Goal: Task Accomplishment & Management: Manage account settings

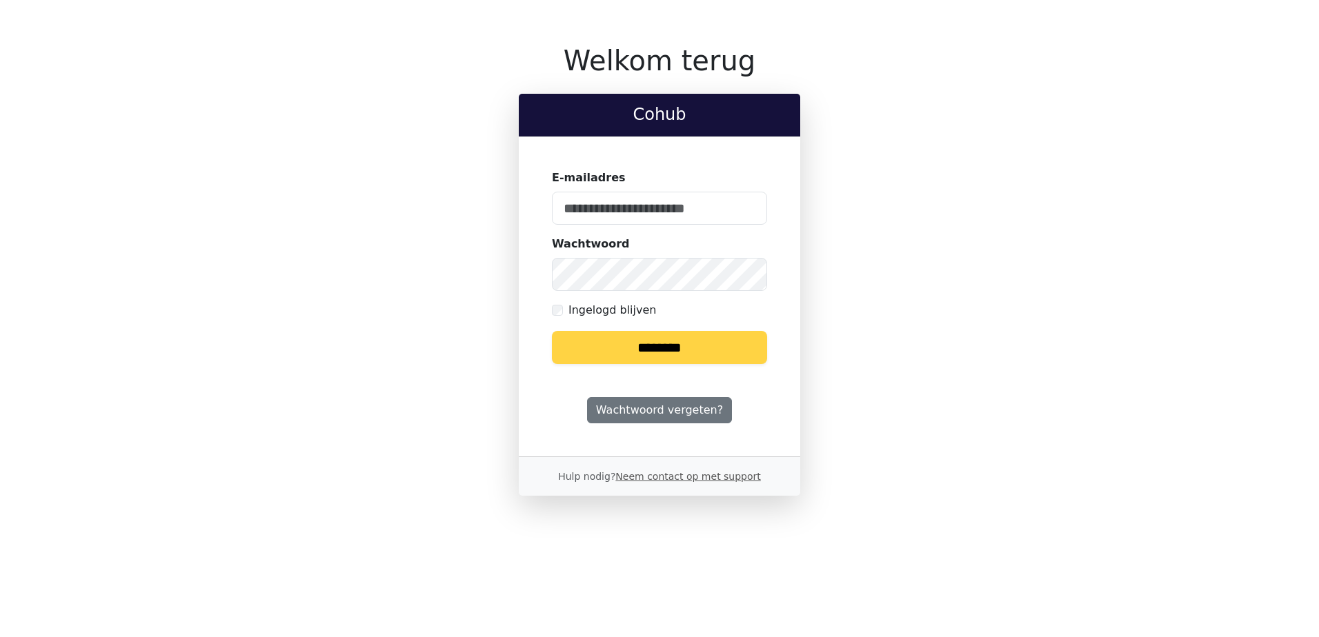
type input "**********"
click at [692, 354] on input "********" at bounding box center [659, 347] width 215 height 33
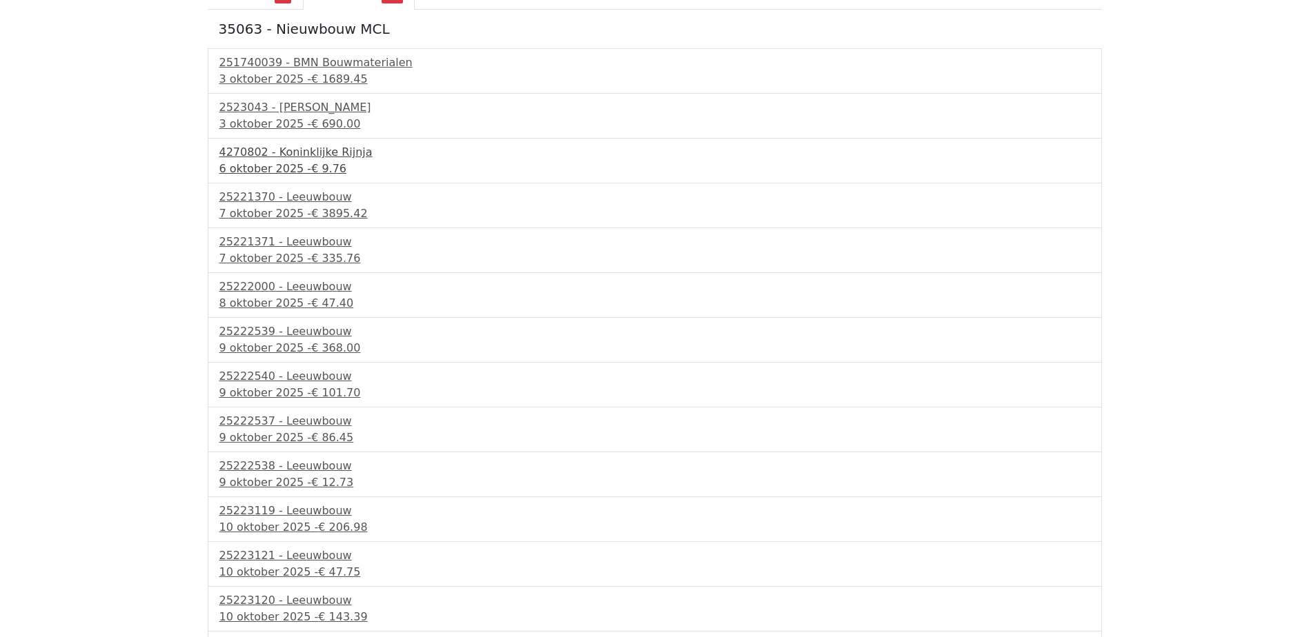
scroll to position [275, 0]
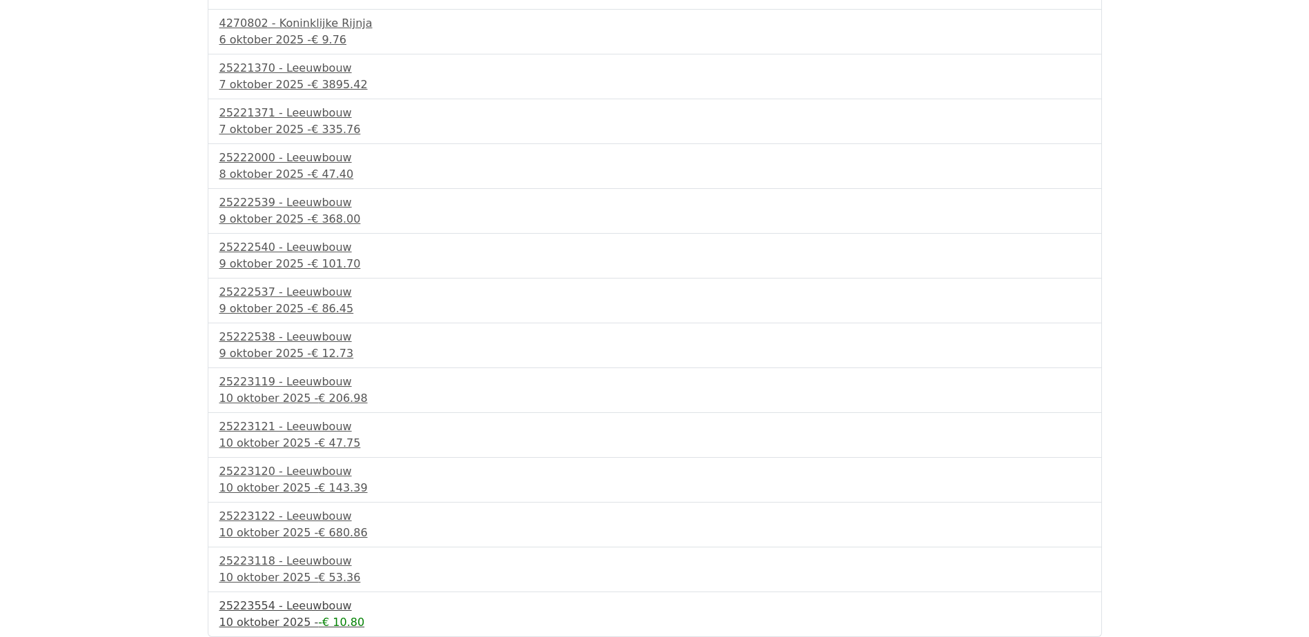
drag, startPoint x: 310, startPoint y: 615, endPoint x: 307, endPoint y: 609, distance: 7.4
click at [318, 616] on span "-€ 10.80" at bounding box center [341, 622] width 46 height 13
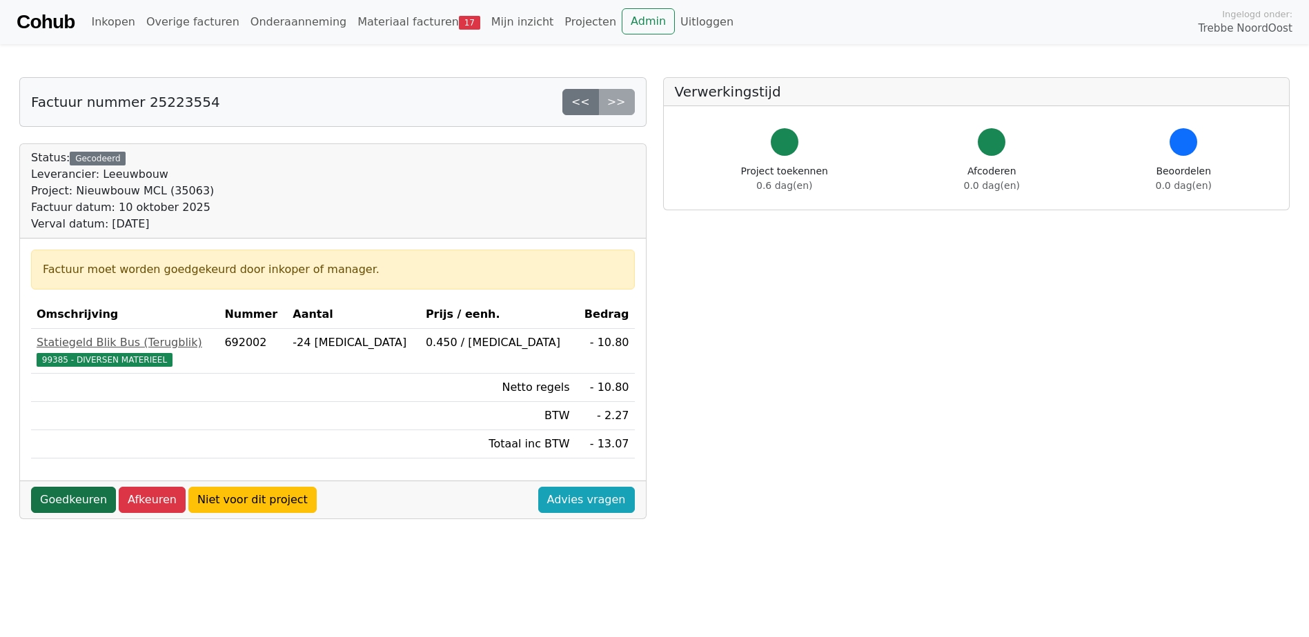
click at [63, 493] on link "Goedkeuren" at bounding box center [73, 500] width 85 height 26
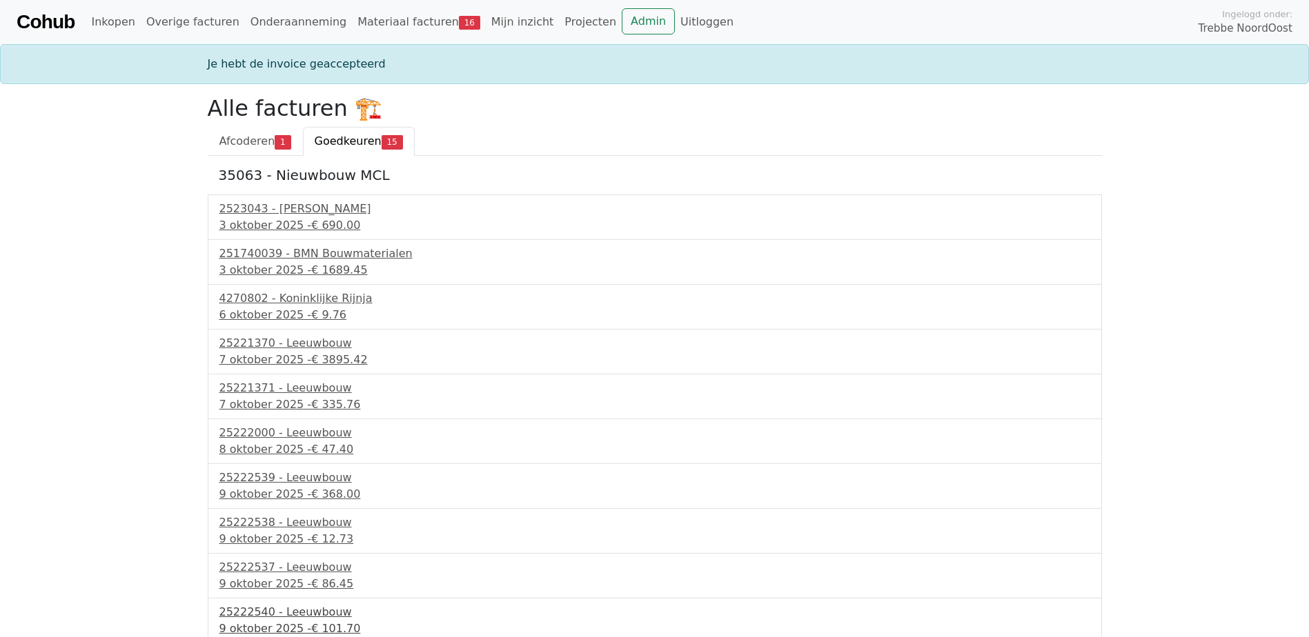
click at [298, 613] on div "25222540 - Leeuwbouw" at bounding box center [654, 612] width 871 height 17
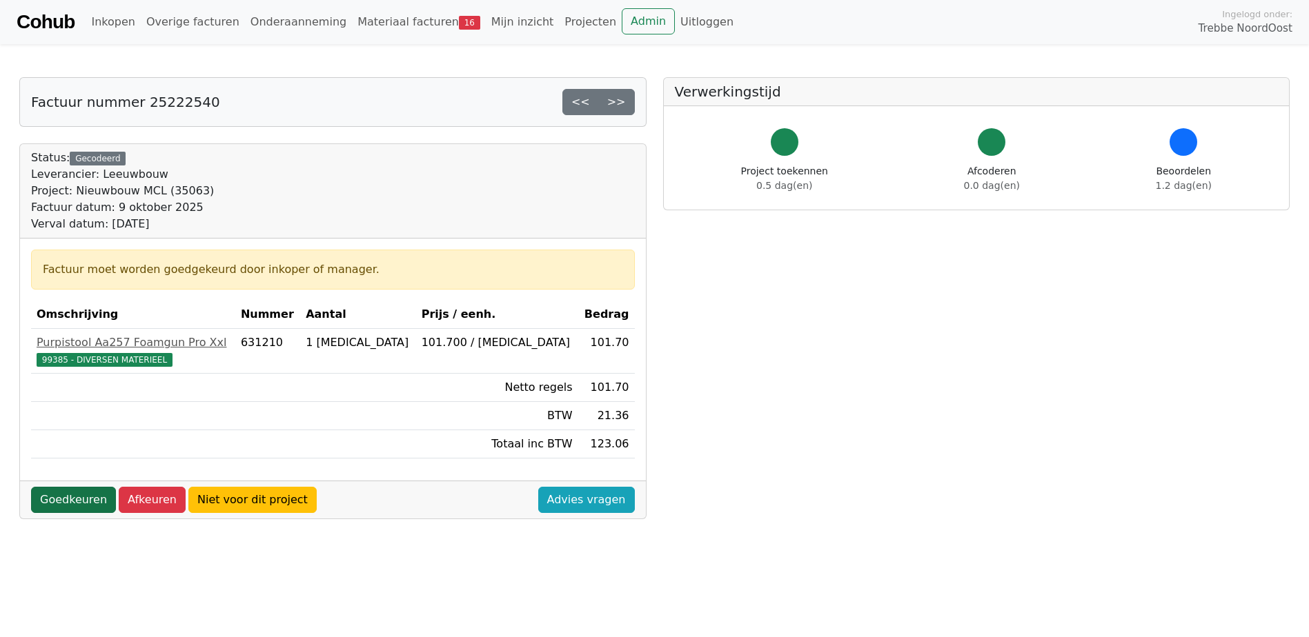
click at [87, 495] on link "Goedkeuren" at bounding box center [73, 500] width 85 height 26
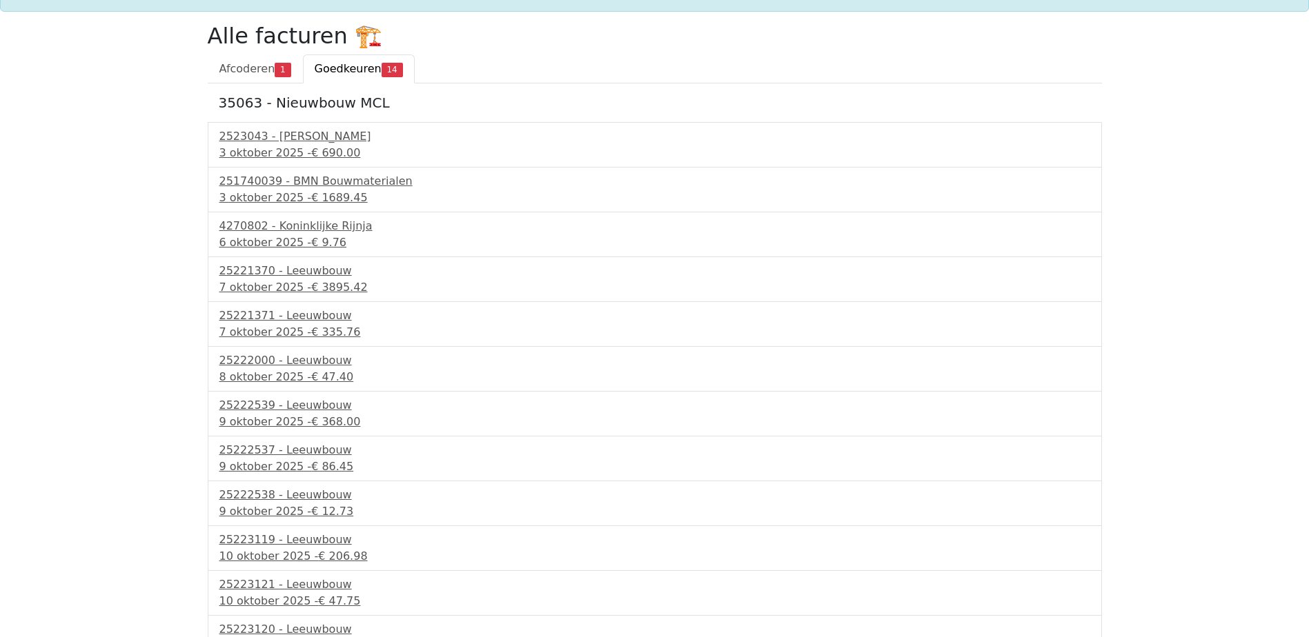
scroll to position [186, 0]
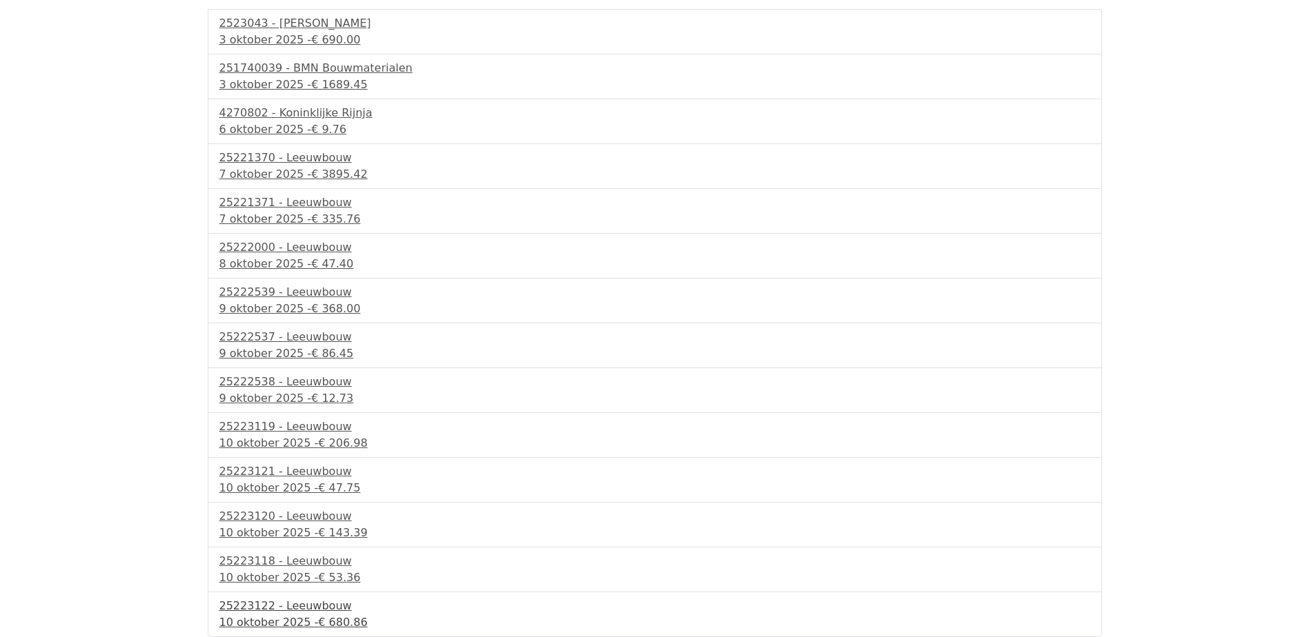
click at [286, 608] on div "25223122 - Leeuwbouw" at bounding box center [654, 606] width 871 height 17
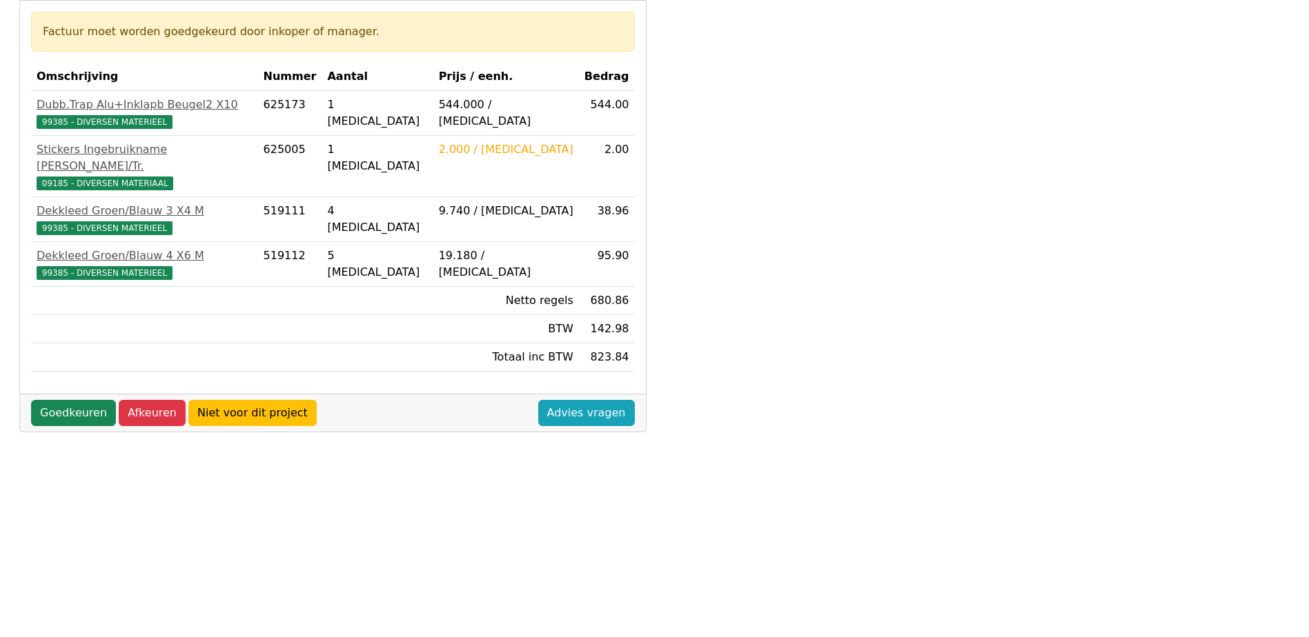
scroll to position [276, 0]
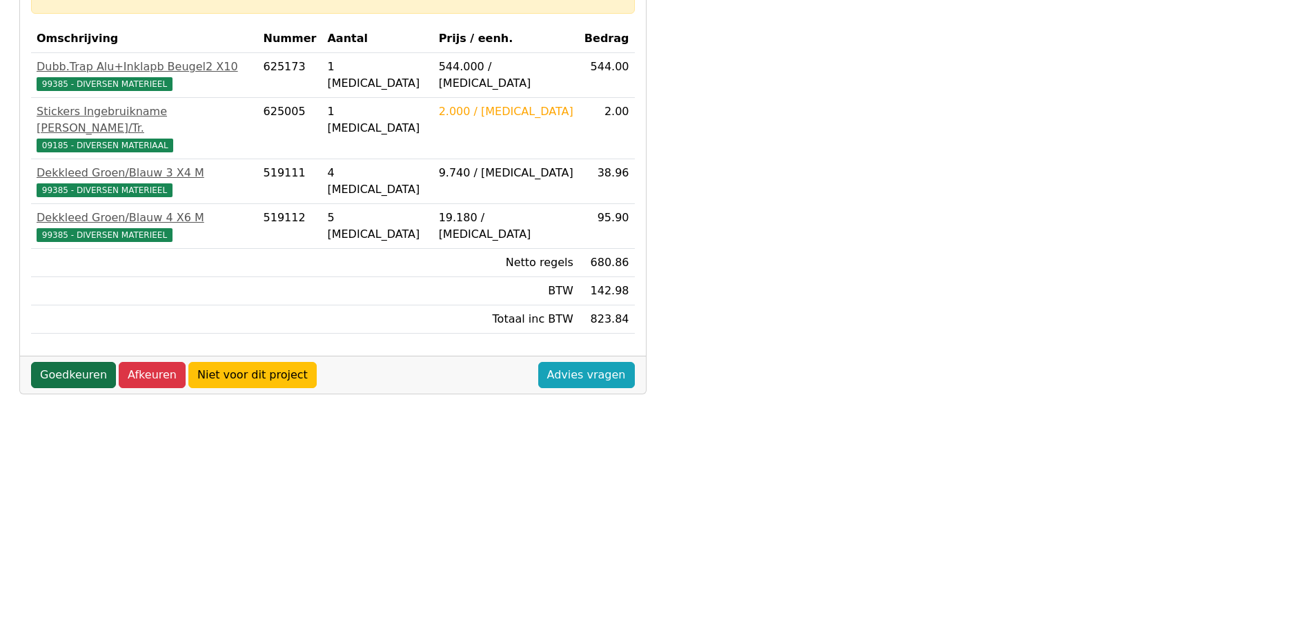
click at [46, 362] on link "Goedkeuren" at bounding box center [73, 375] width 85 height 26
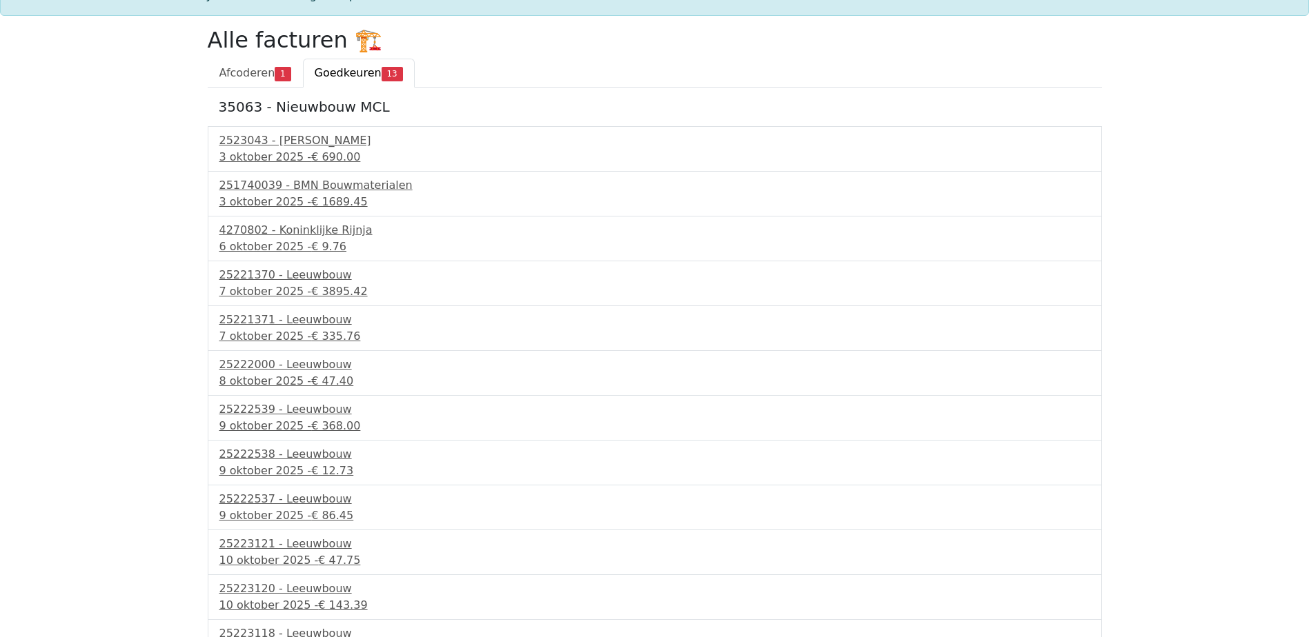
scroll to position [141, 0]
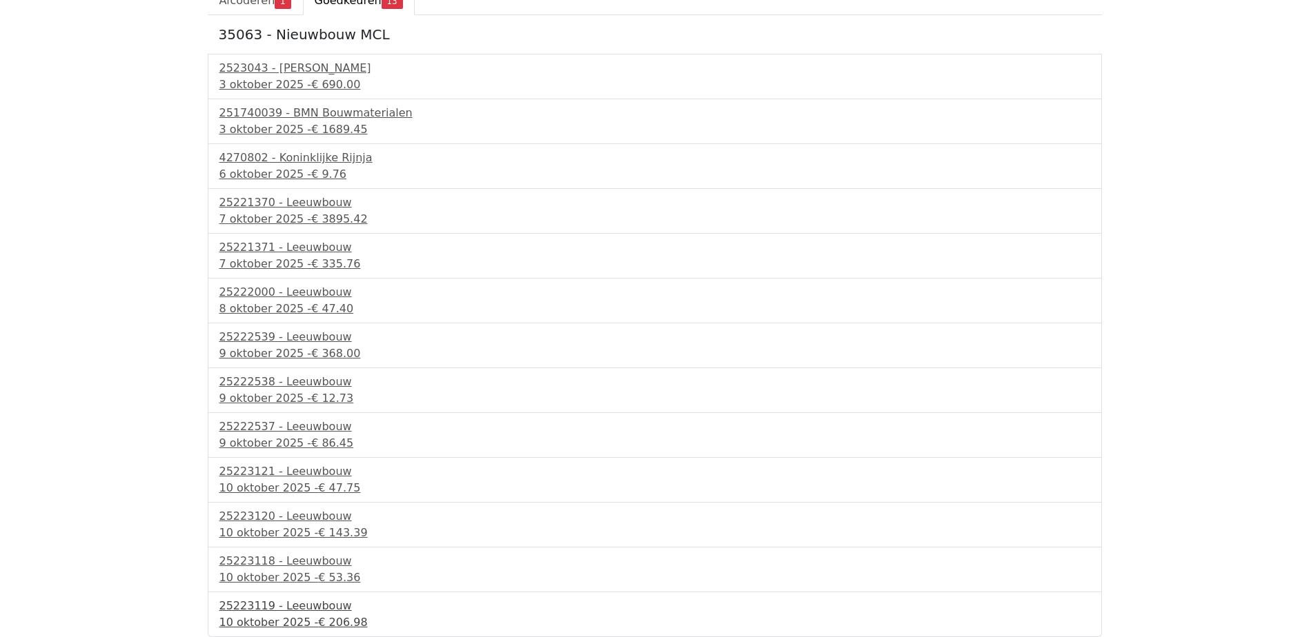
click at [299, 611] on div "25223119 - Leeuwbouw" at bounding box center [654, 606] width 871 height 17
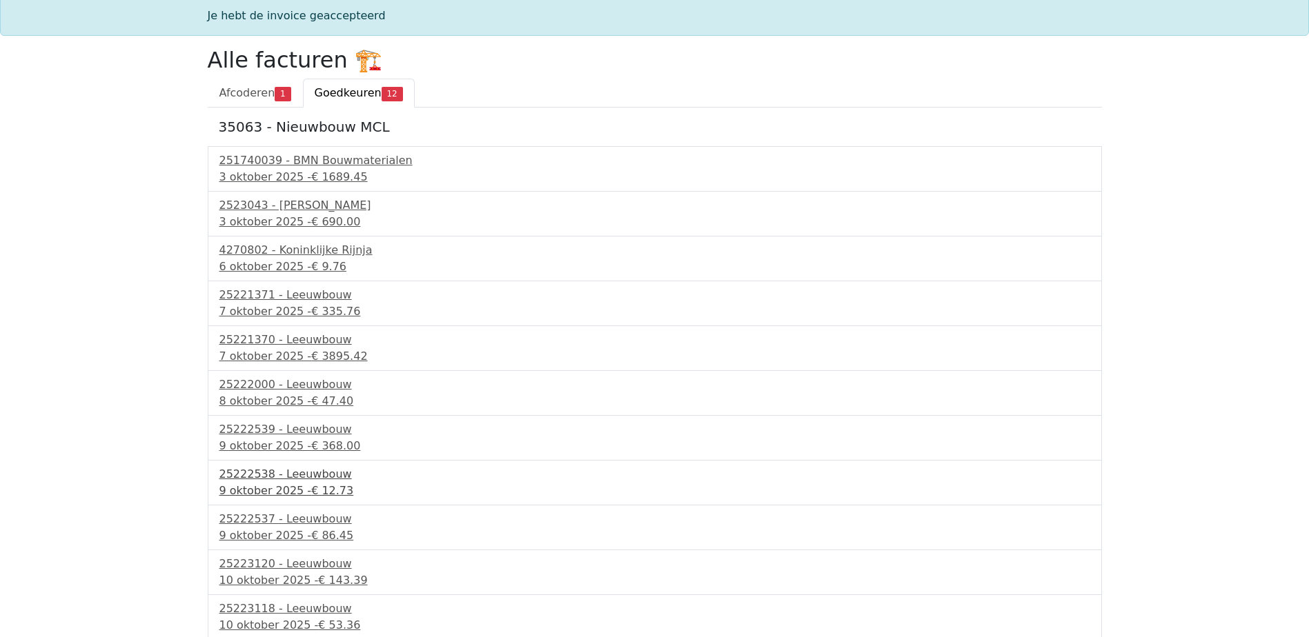
scroll to position [96, 0]
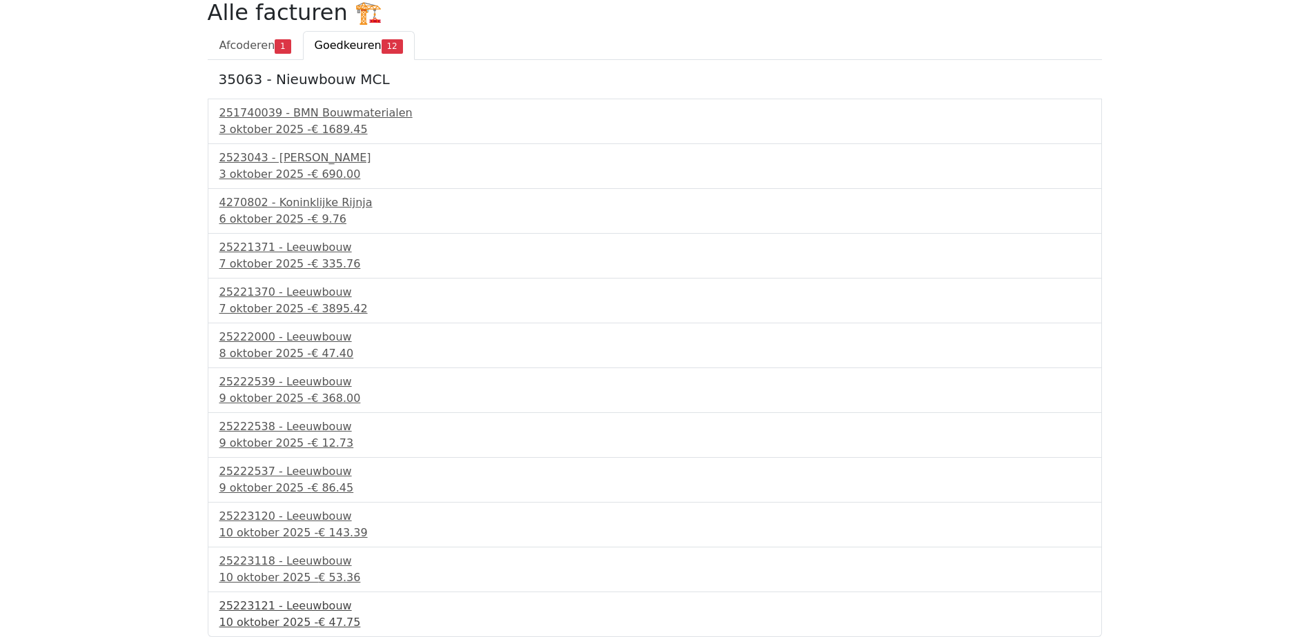
click at [291, 612] on div "25223121 - Leeuwbouw" at bounding box center [654, 606] width 871 height 17
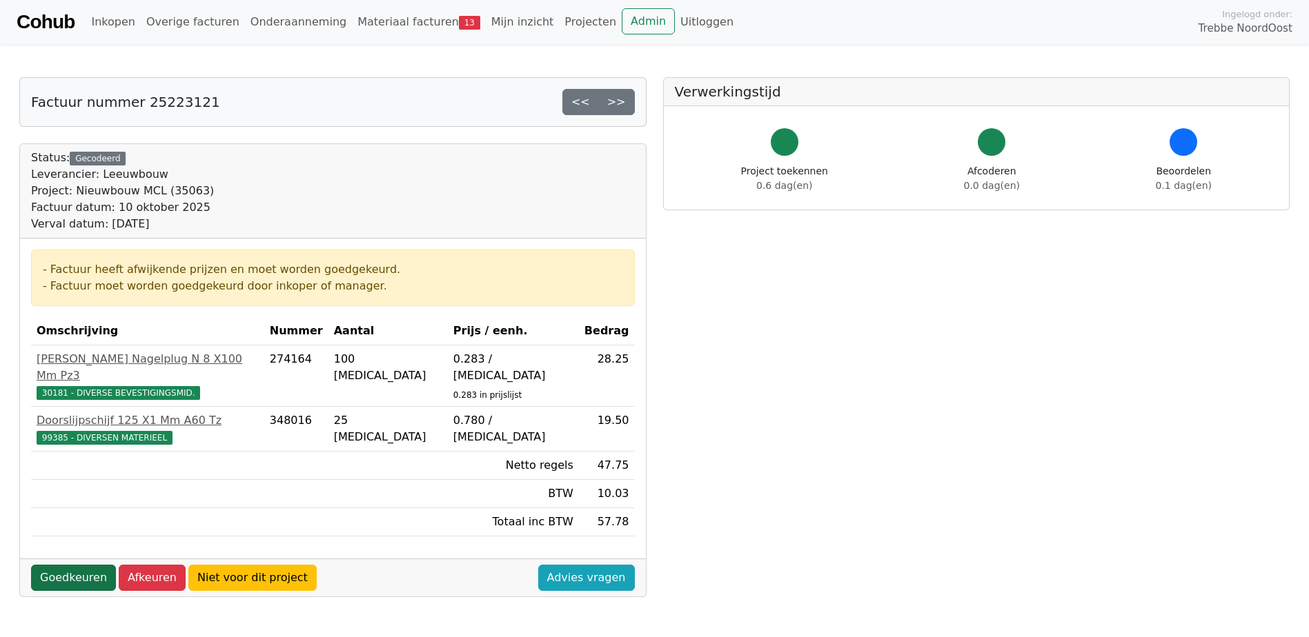
click at [75, 565] on link "Goedkeuren" at bounding box center [73, 578] width 85 height 26
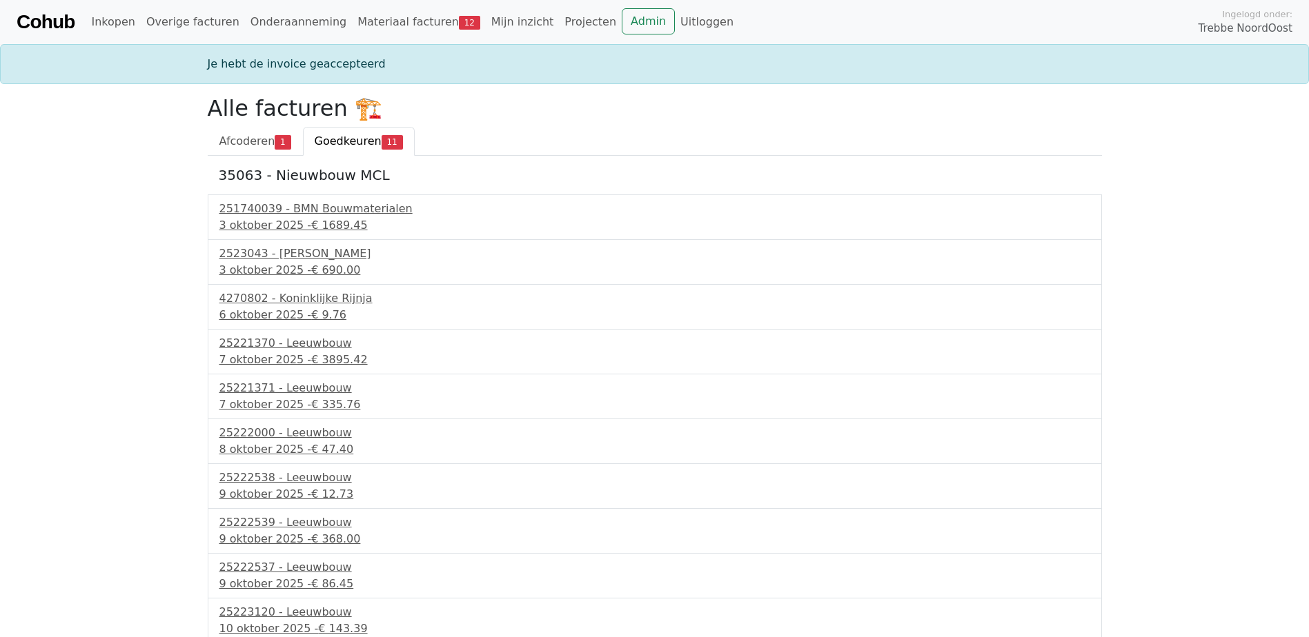
scroll to position [51, 0]
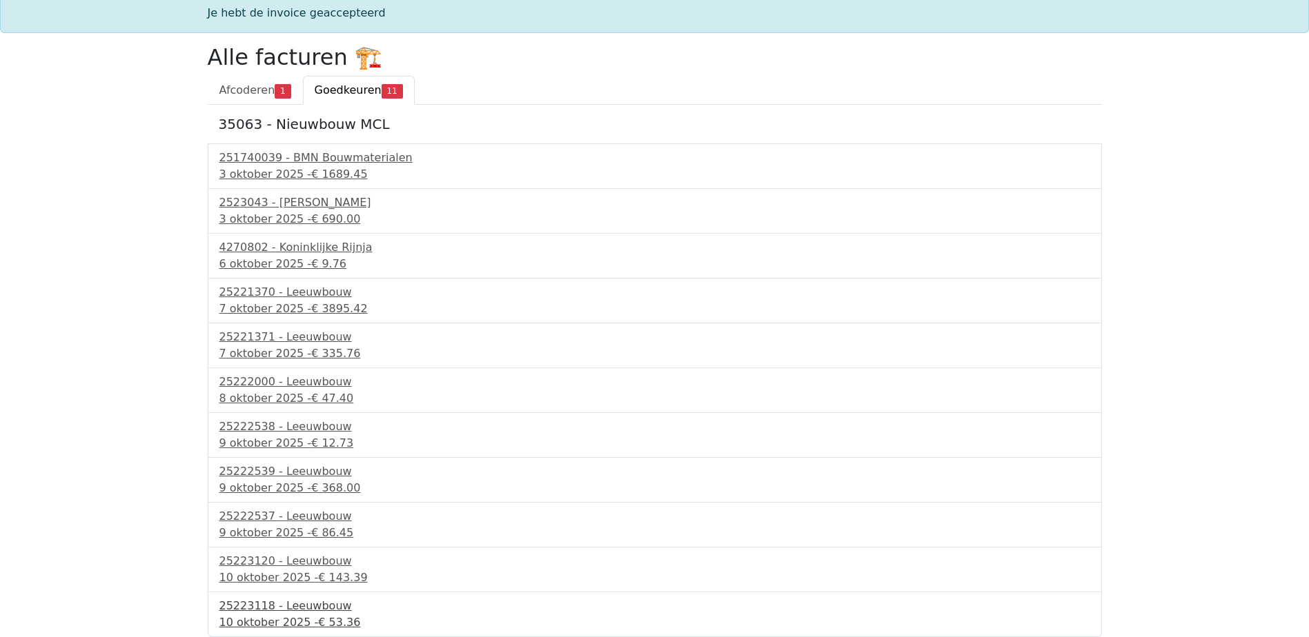
click at [293, 610] on div "25223118 - Leeuwbouw" at bounding box center [654, 606] width 871 height 17
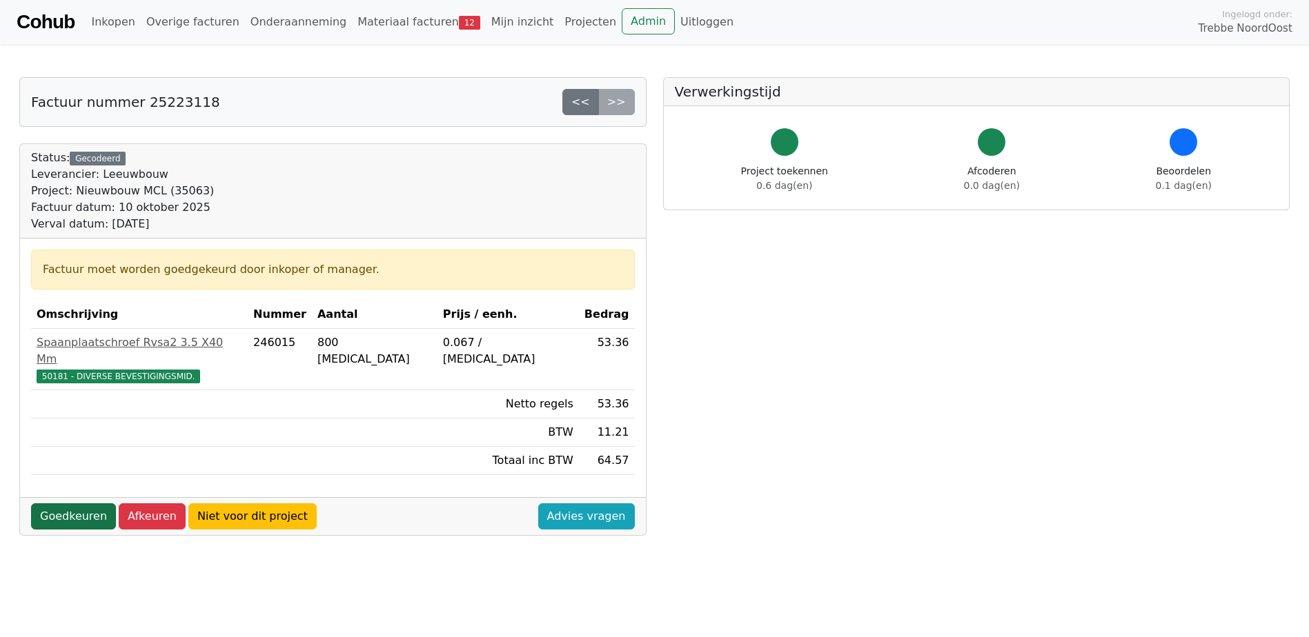
click at [58, 504] on link "Goedkeuren" at bounding box center [73, 517] width 85 height 26
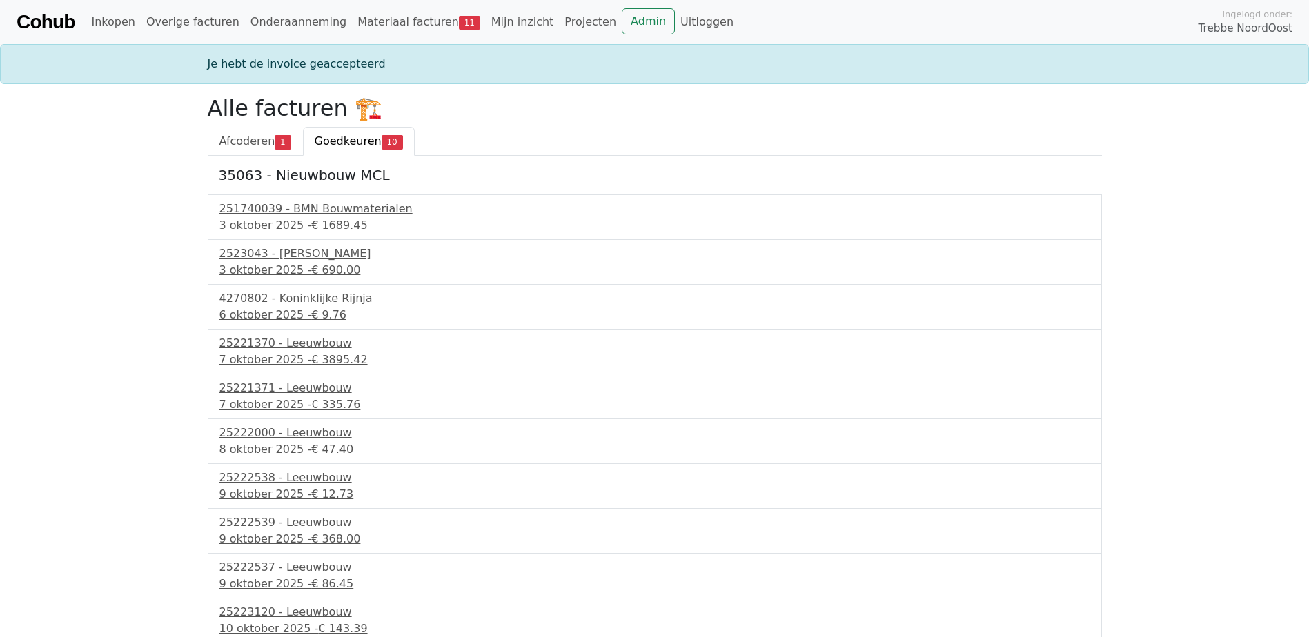
scroll to position [6, 0]
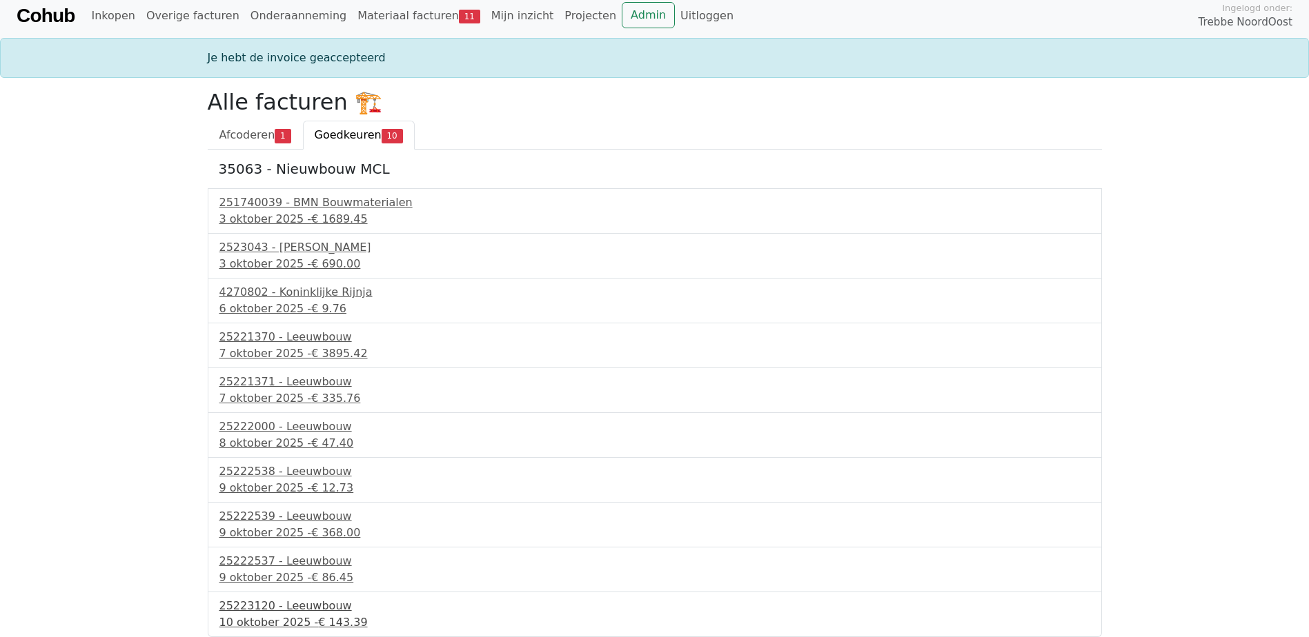
click at [324, 612] on div "25223120 - Leeuwbouw" at bounding box center [654, 606] width 871 height 17
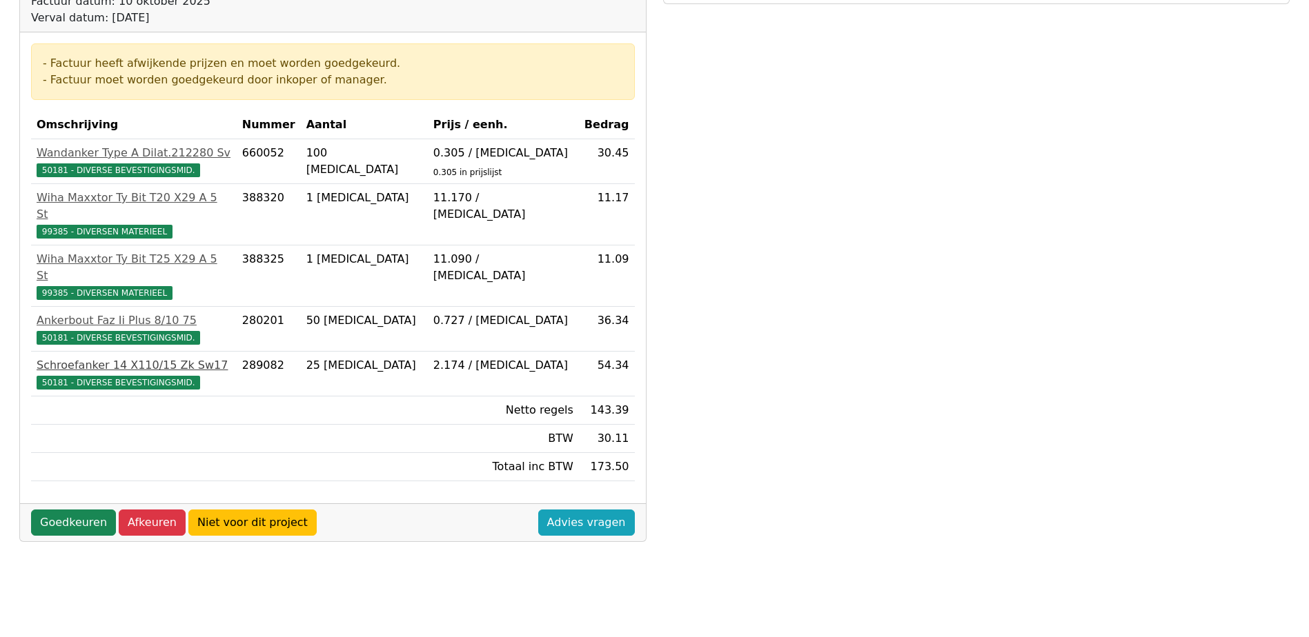
scroll to position [207, 0]
click at [74, 509] on link "Goedkeuren" at bounding box center [73, 522] width 85 height 26
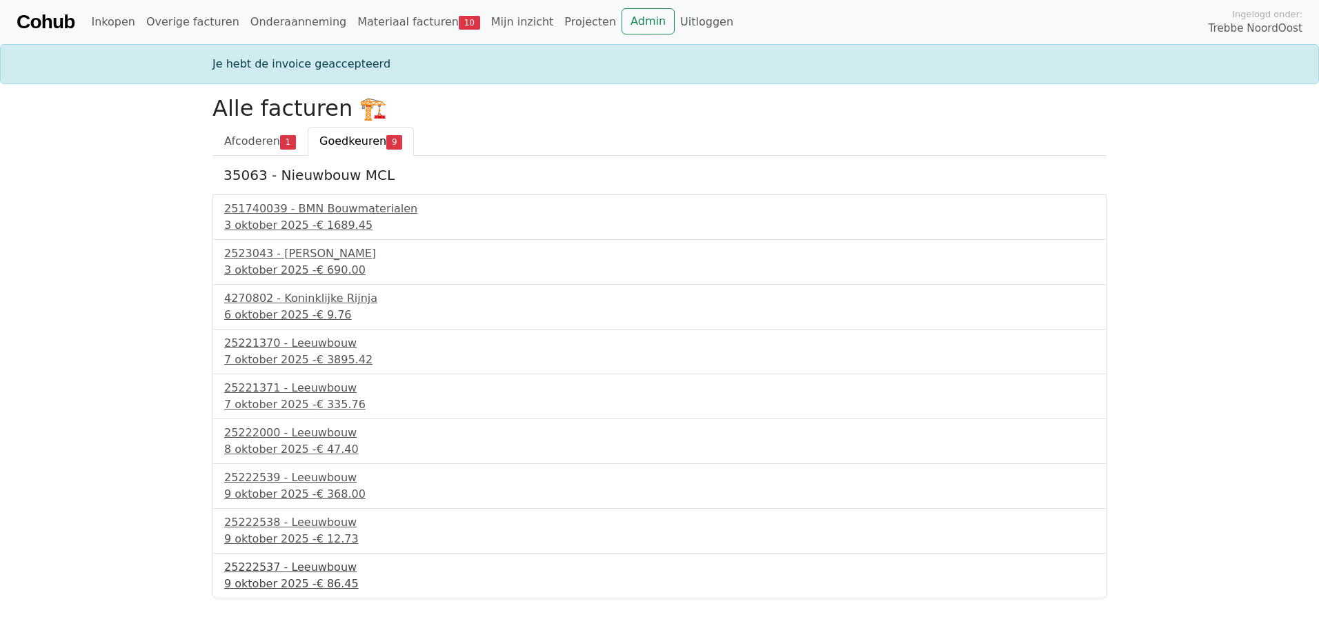
click at [323, 566] on div "25222537 - Leeuwbouw" at bounding box center [659, 568] width 871 height 17
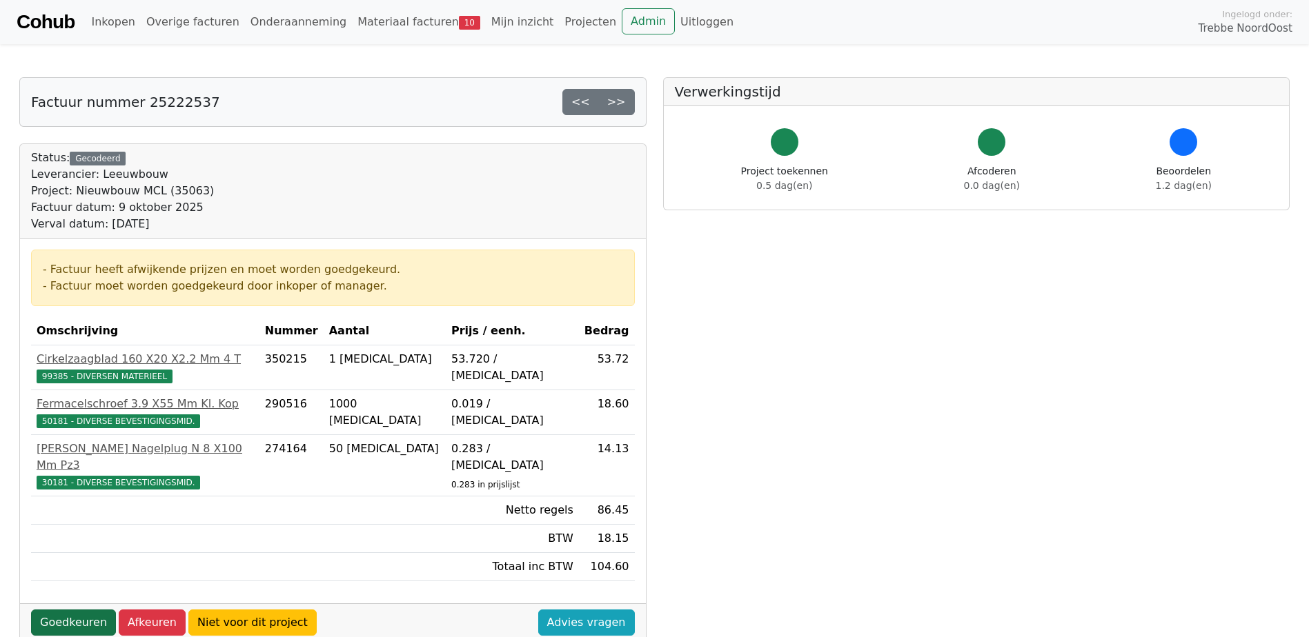
click at [91, 610] on link "Goedkeuren" at bounding box center [73, 623] width 85 height 26
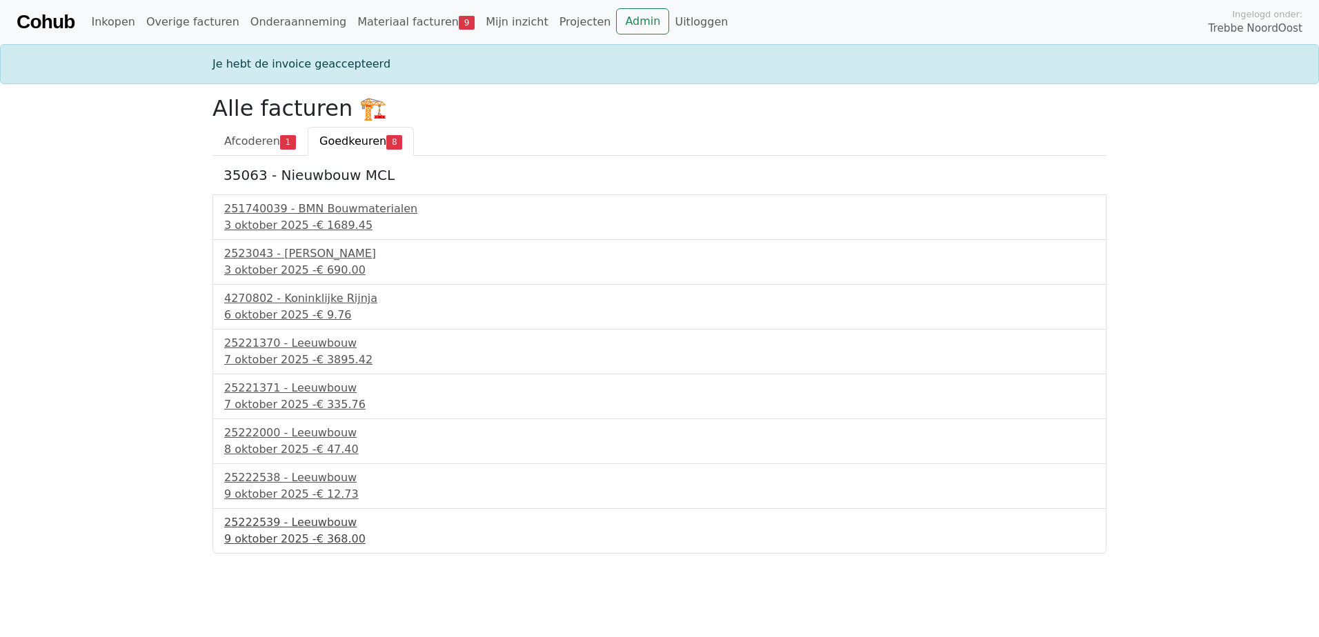
click at [274, 525] on div "25222539 - Leeuwbouw" at bounding box center [659, 523] width 871 height 17
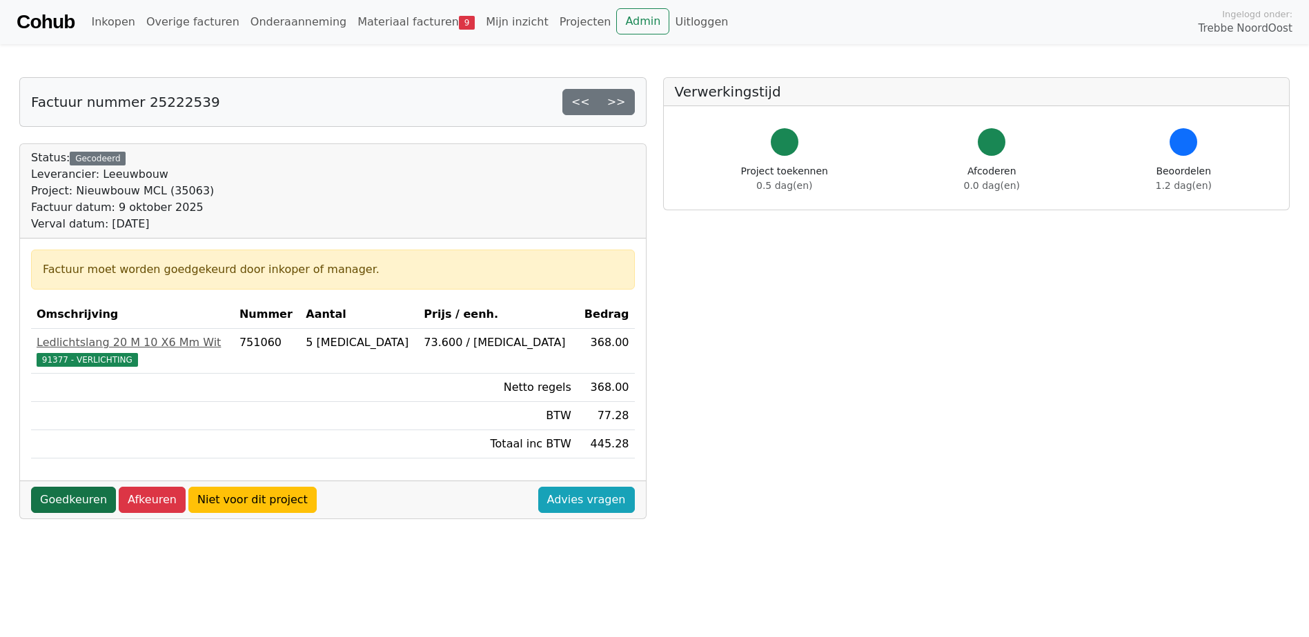
click at [62, 499] on link "Goedkeuren" at bounding box center [73, 500] width 85 height 26
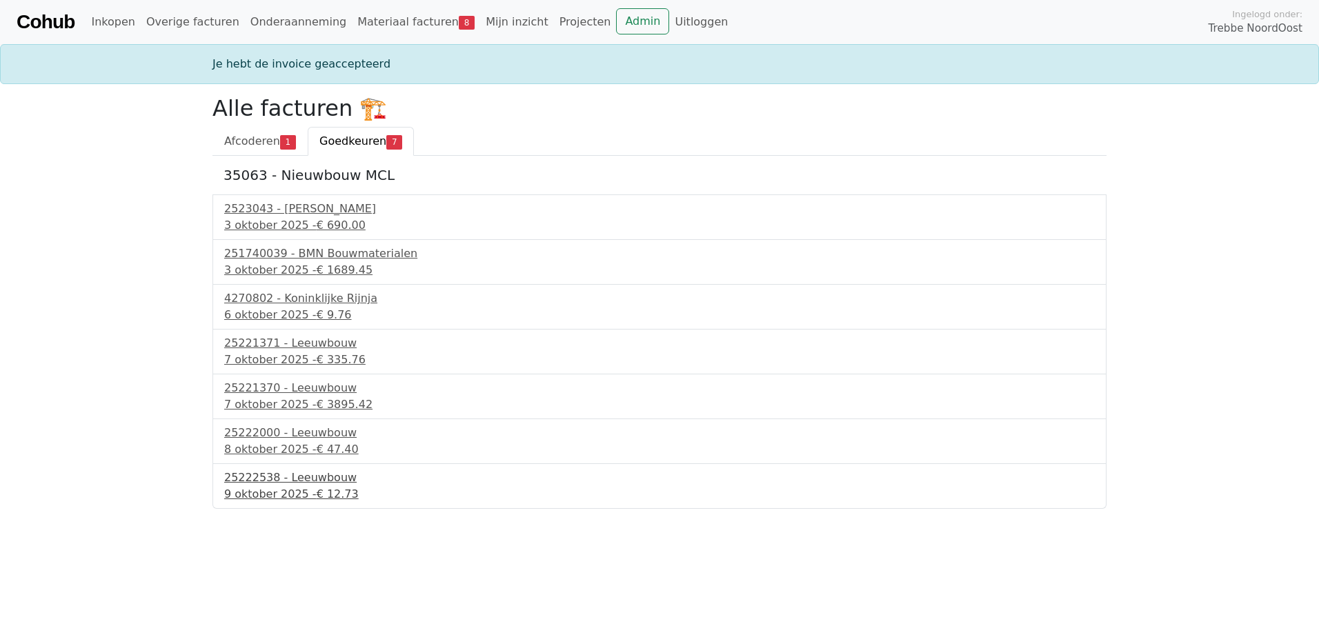
click at [301, 478] on div "25222538 - Leeuwbouw" at bounding box center [659, 478] width 871 height 17
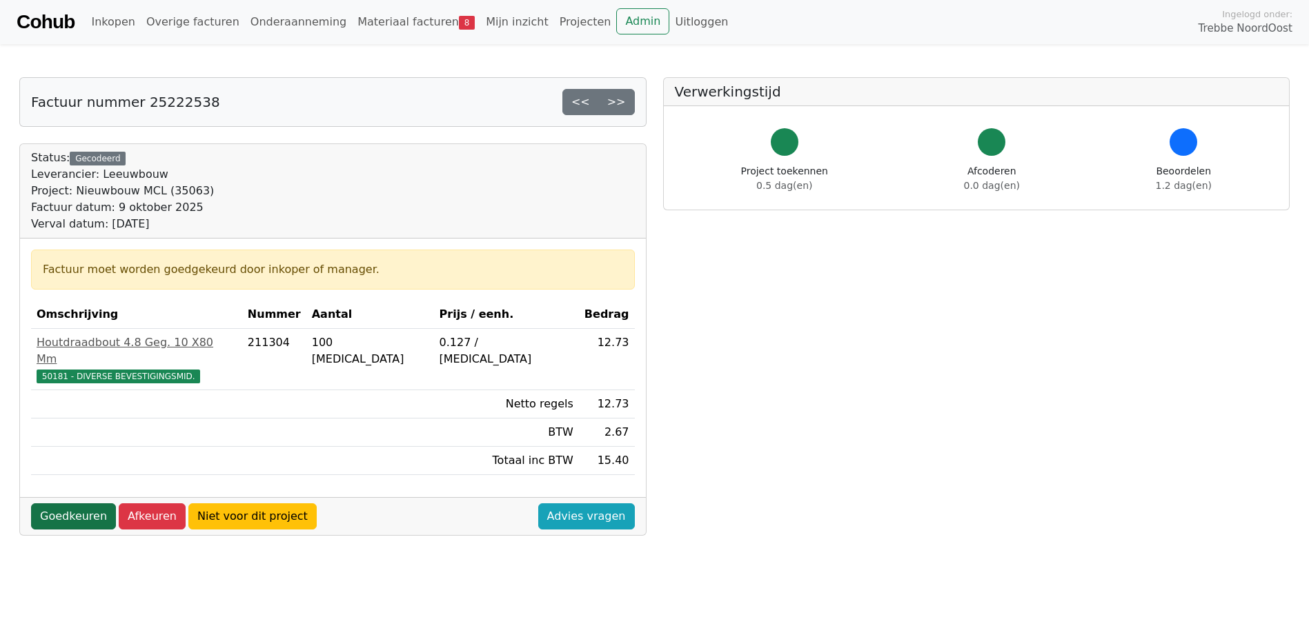
click at [41, 504] on link "Goedkeuren" at bounding box center [73, 517] width 85 height 26
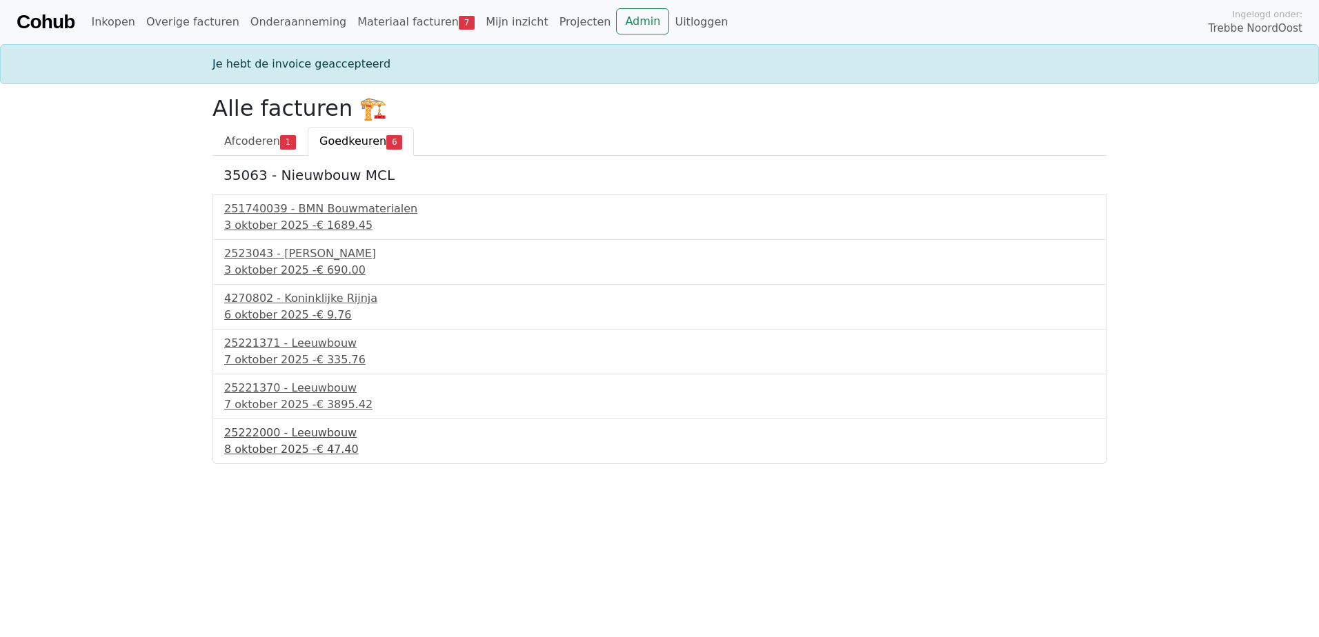
click at [299, 438] on div "25222000 - Leeuwbouw" at bounding box center [659, 433] width 871 height 17
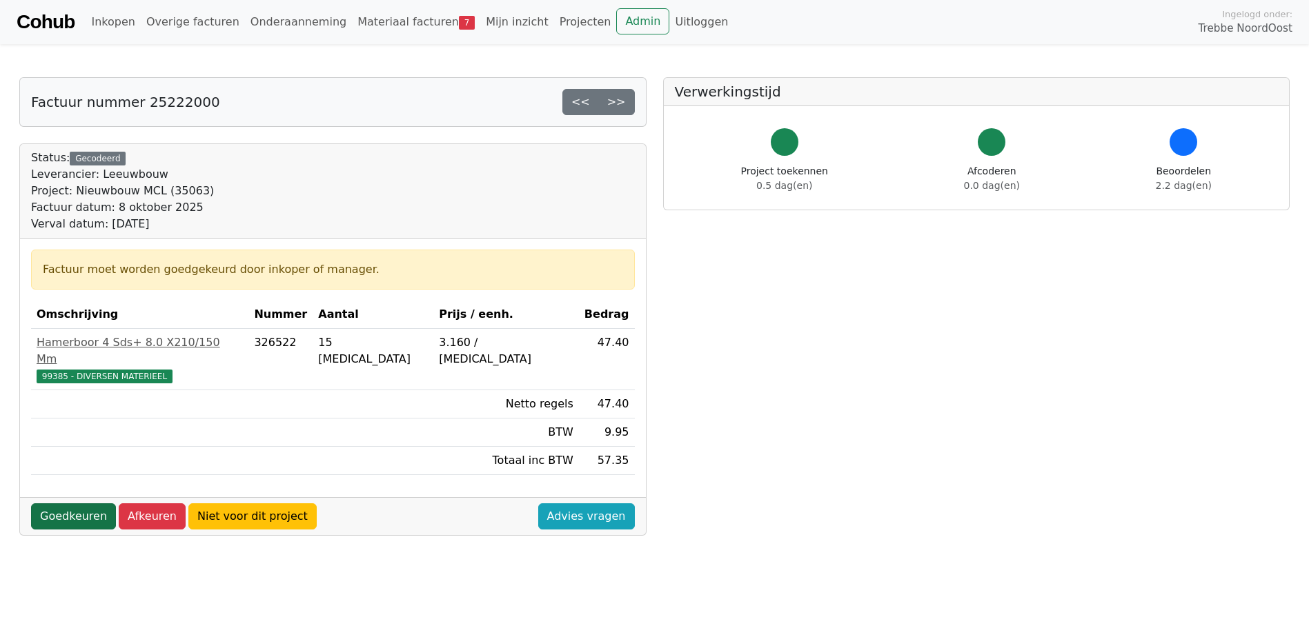
click at [91, 504] on link "Goedkeuren" at bounding box center [73, 517] width 85 height 26
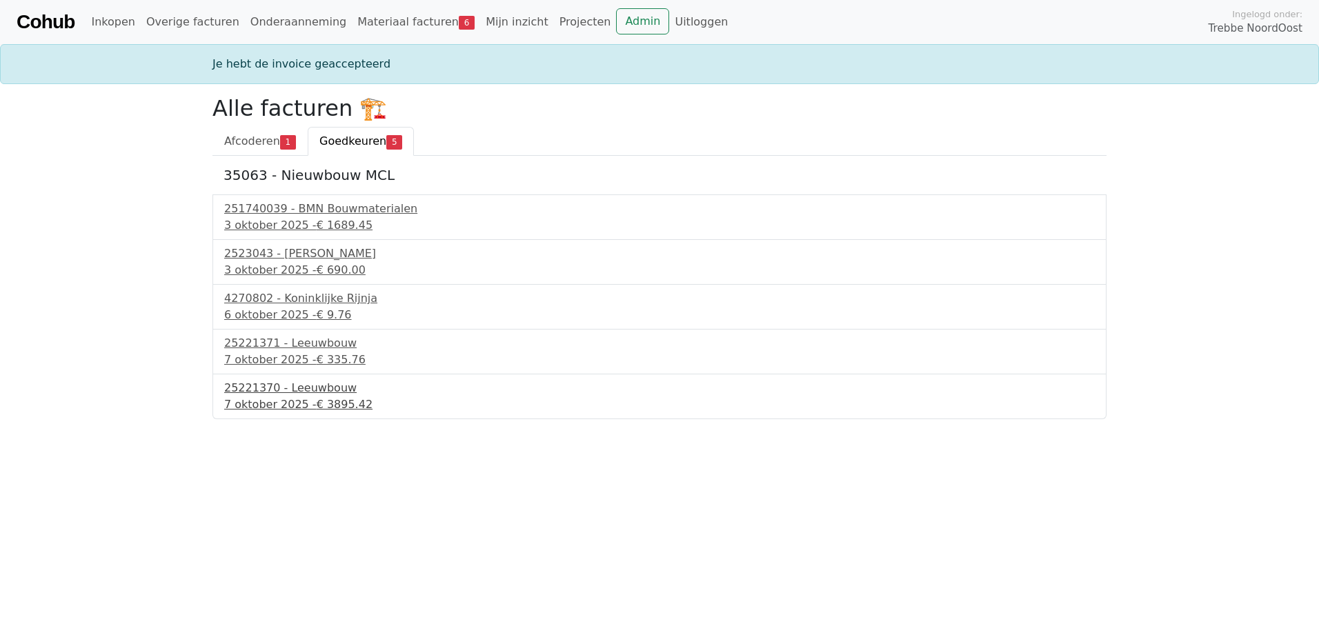
click at [309, 388] on div "25221370 - Leeuwbouw" at bounding box center [659, 388] width 871 height 17
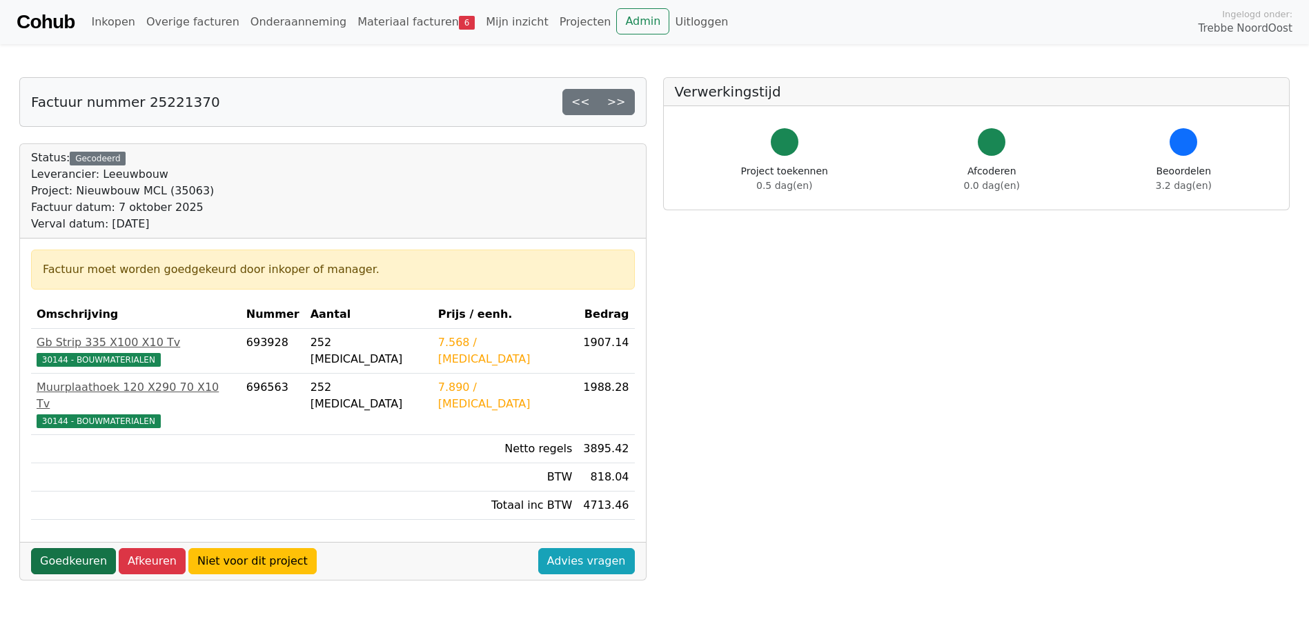
click at [83, 548] on link "Goedkeuren" at bounding box center [73, 561] width 85 height 26
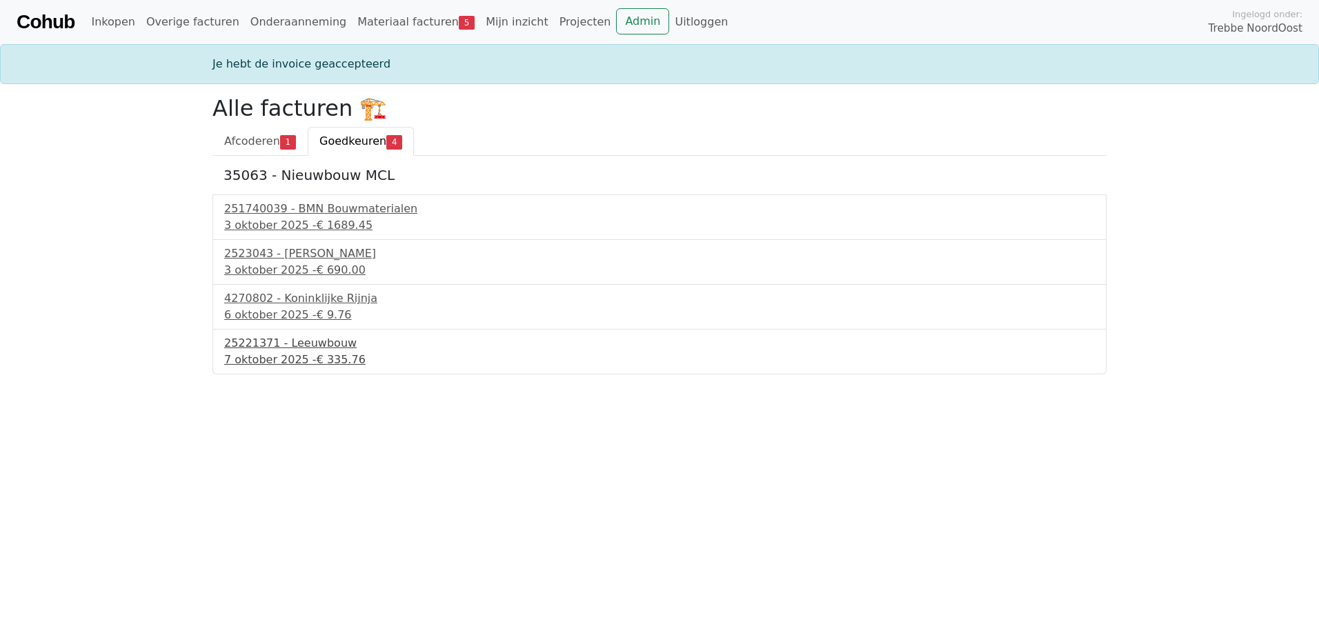
click at [288, 342] on div "25221371 - Leeuwbouw" at bounding box center [659, 343] width 871 height 17
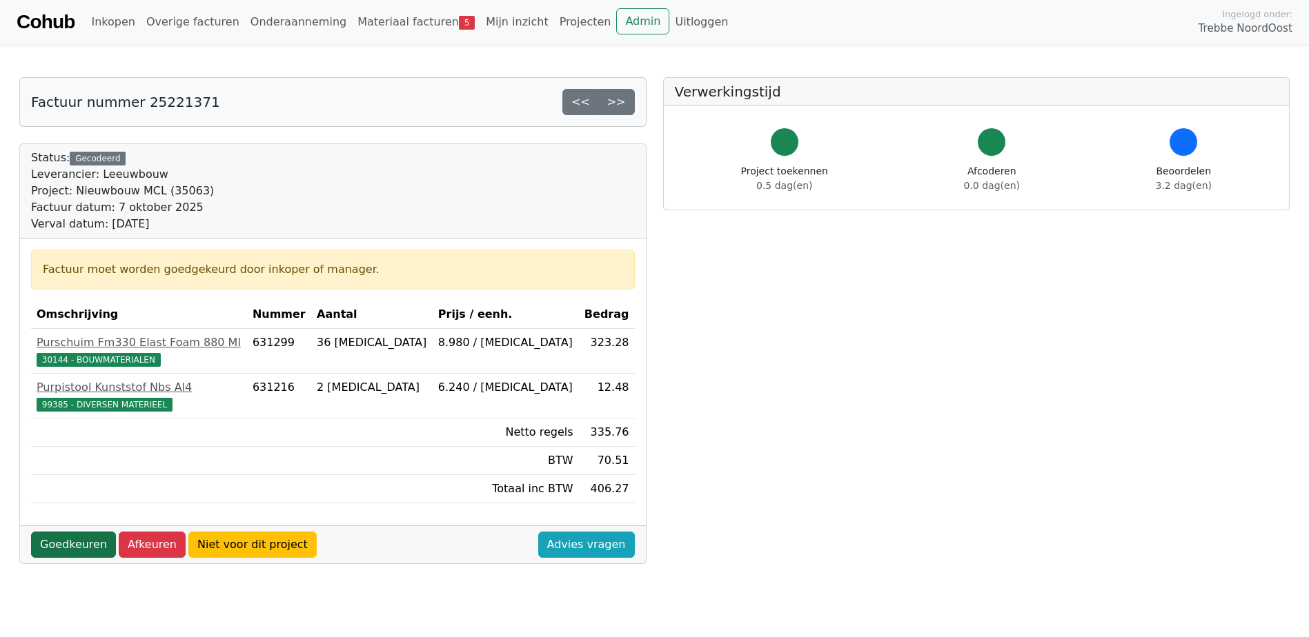
click at [88, 538] on link "Goedkeuren" at bounding box center [73, 545] width 85 height 26
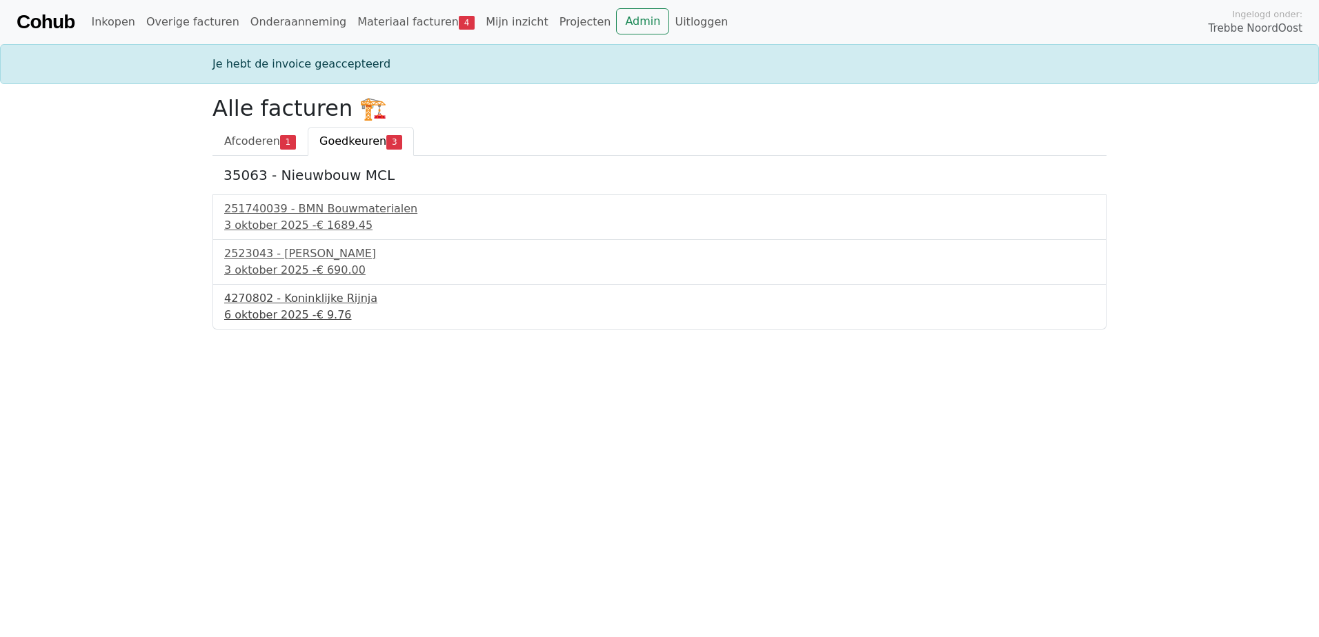
click at [306, 297] on div "4270802 - Koninklijke Rijnja" at bounding box center [659, 298] width 871 height 17
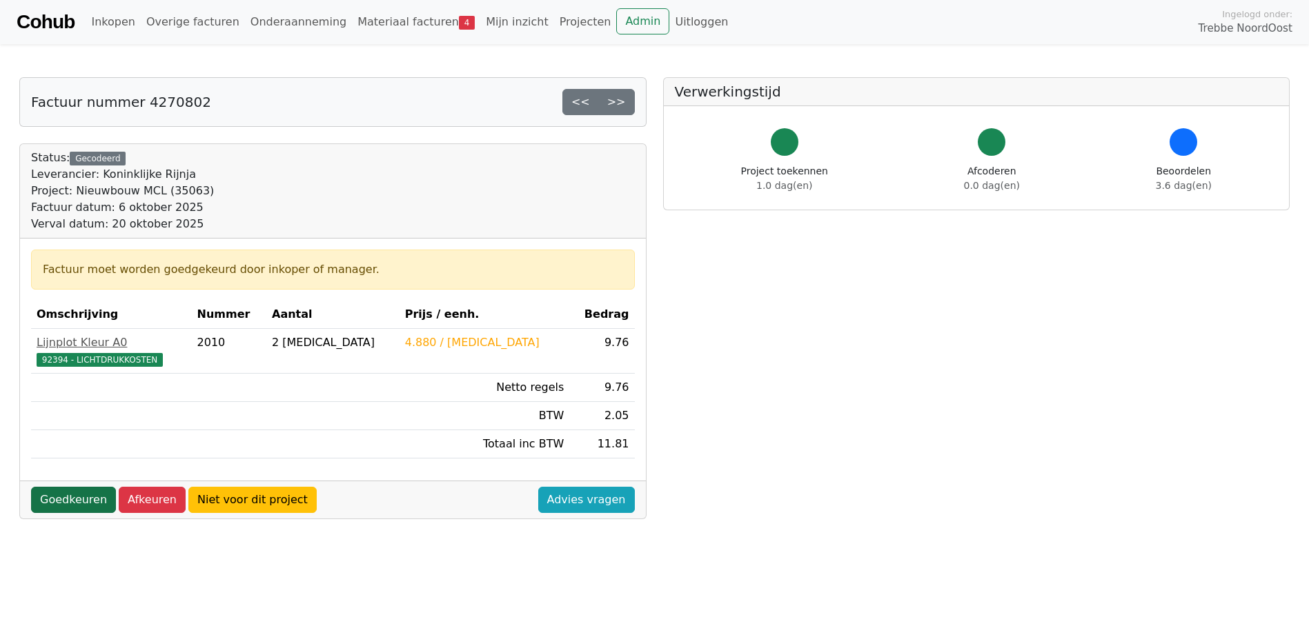
click at [77, 498] on link "Goedkeuren" at bounding box center [73, 500] width 85 height 26
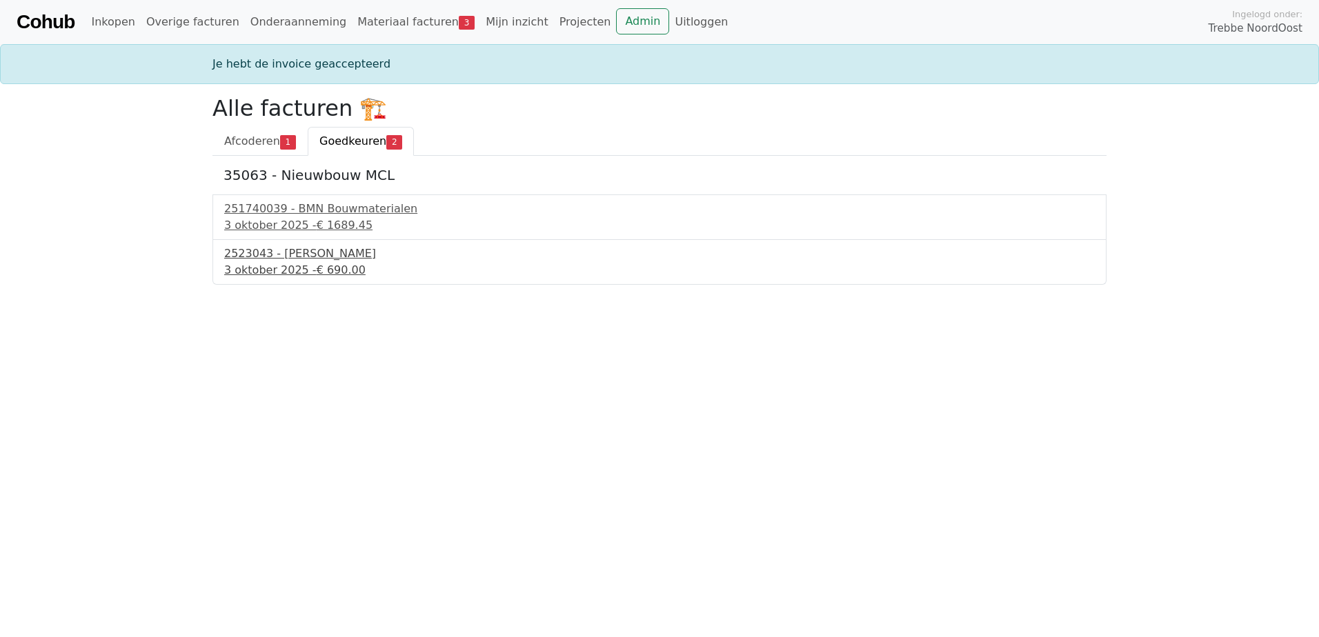
click at [281, 255] on div "2523043 - Van Dalen" at bounding box center [659, 254] width 871 height 17
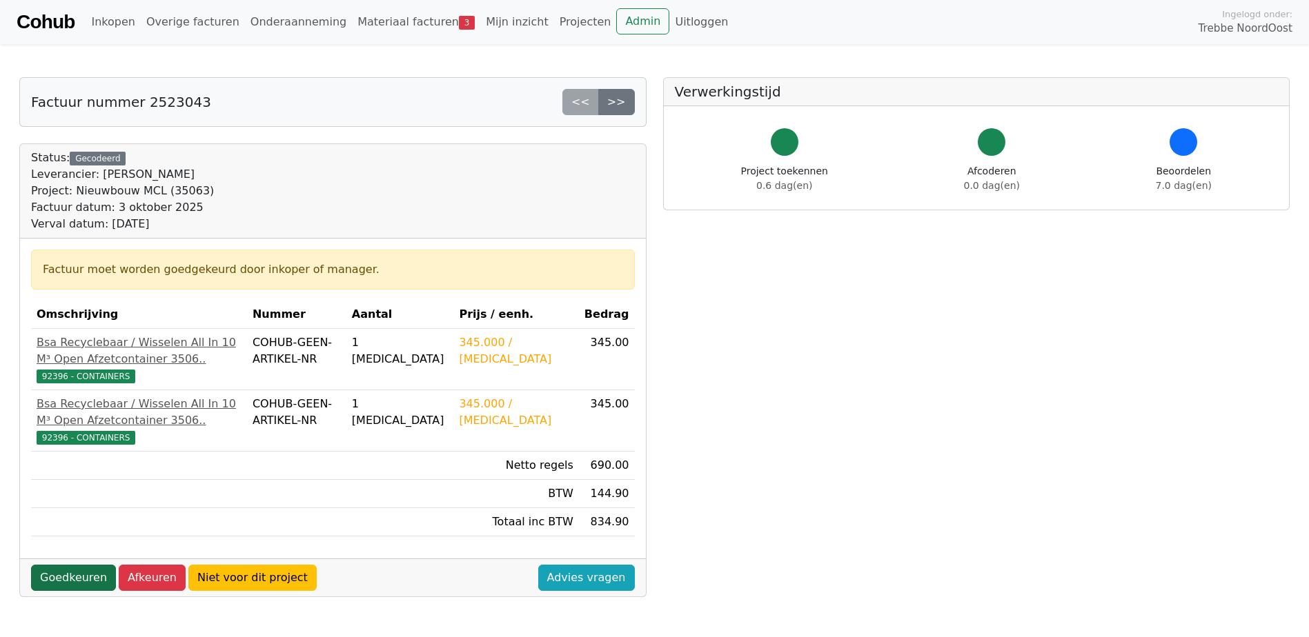
click at [93, 591] on link "Goedkeuren" at bounding box center [73, 578] width 85 height 26
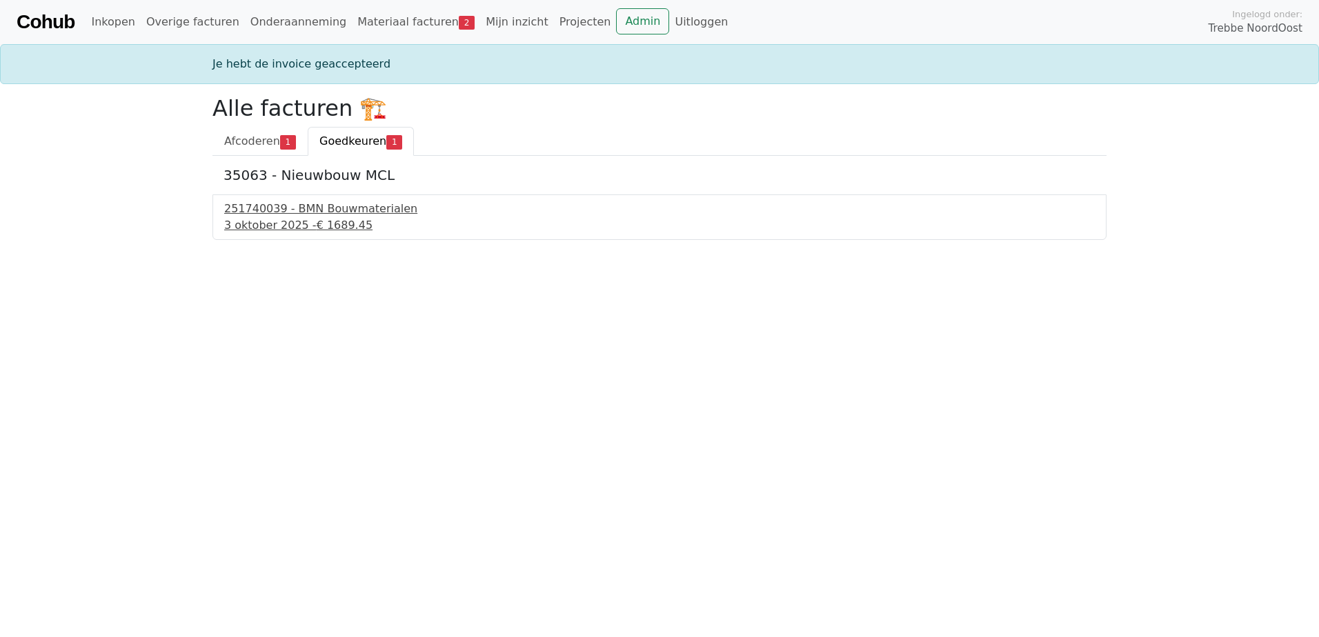
click at [349, 212] on div "251740039 - BMN Bouwmaterialen" at bounding box center [659, 209] width 871 height 17
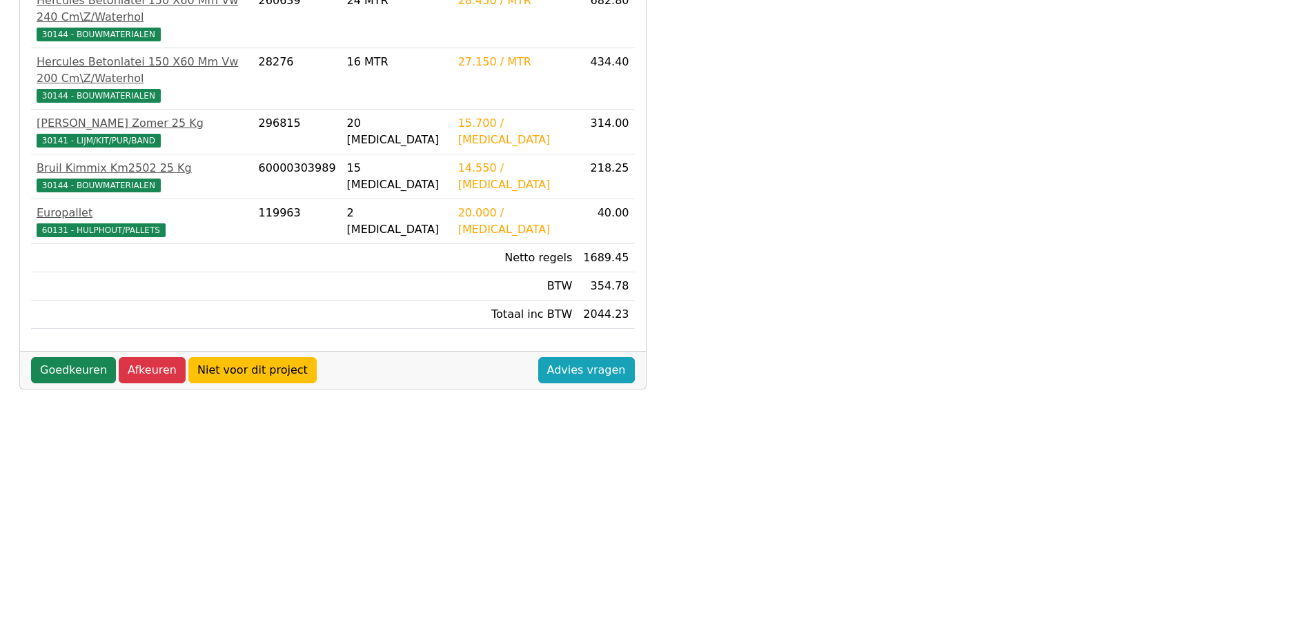
scroll to position [345, 0]
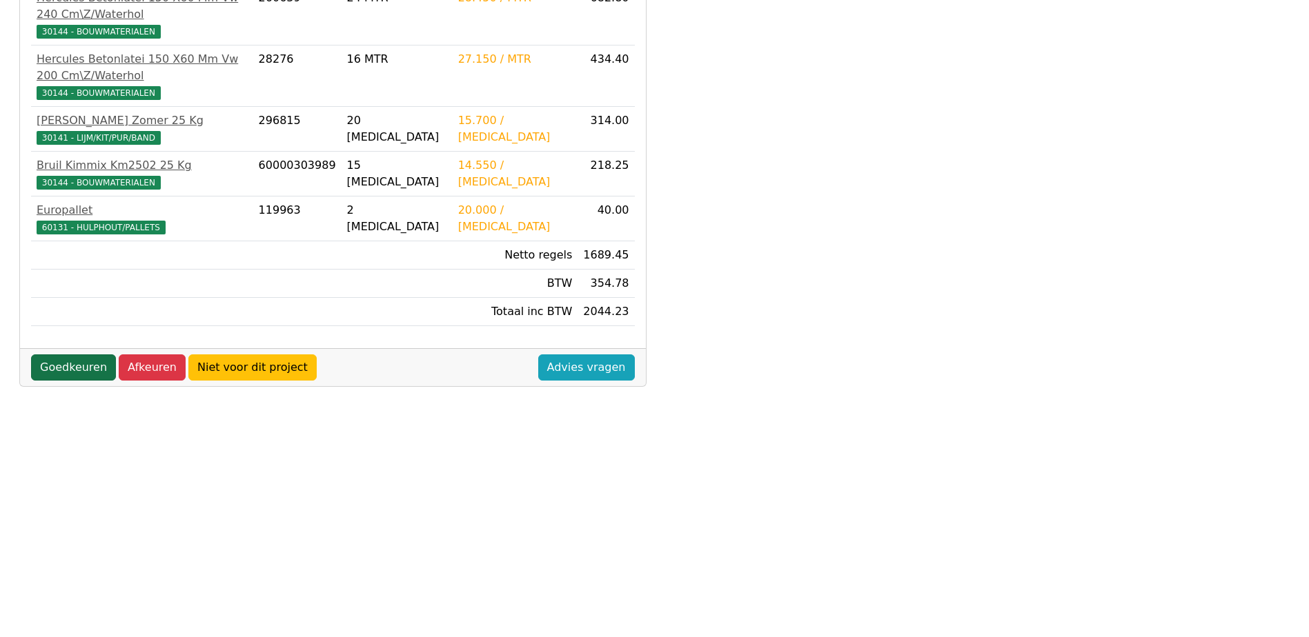
click at [57, 355] on link "Goedkeuren" at bounding box center [73, 368] width 85 height 26
